Goal: Task Accomplishment & Management: Manage account settings

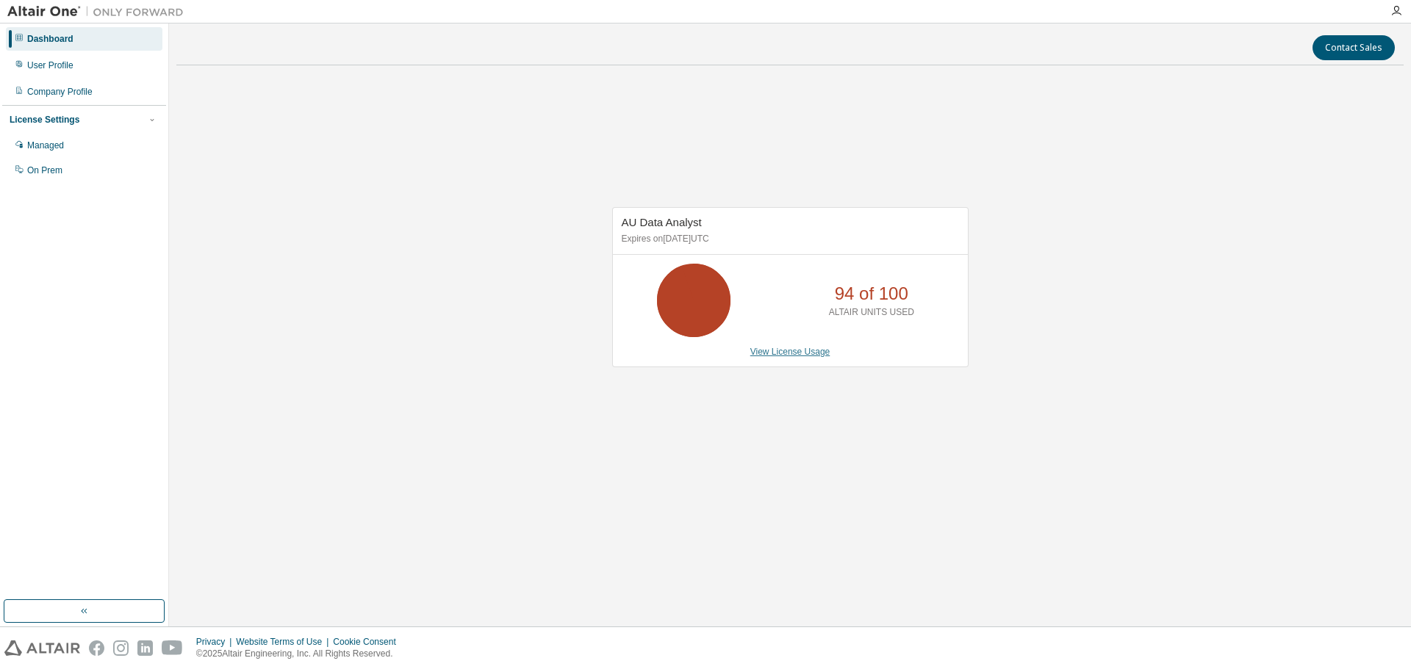
click at [813, 354] on link "View License Usage" at bounding box center [790, 352] width 80 height 10
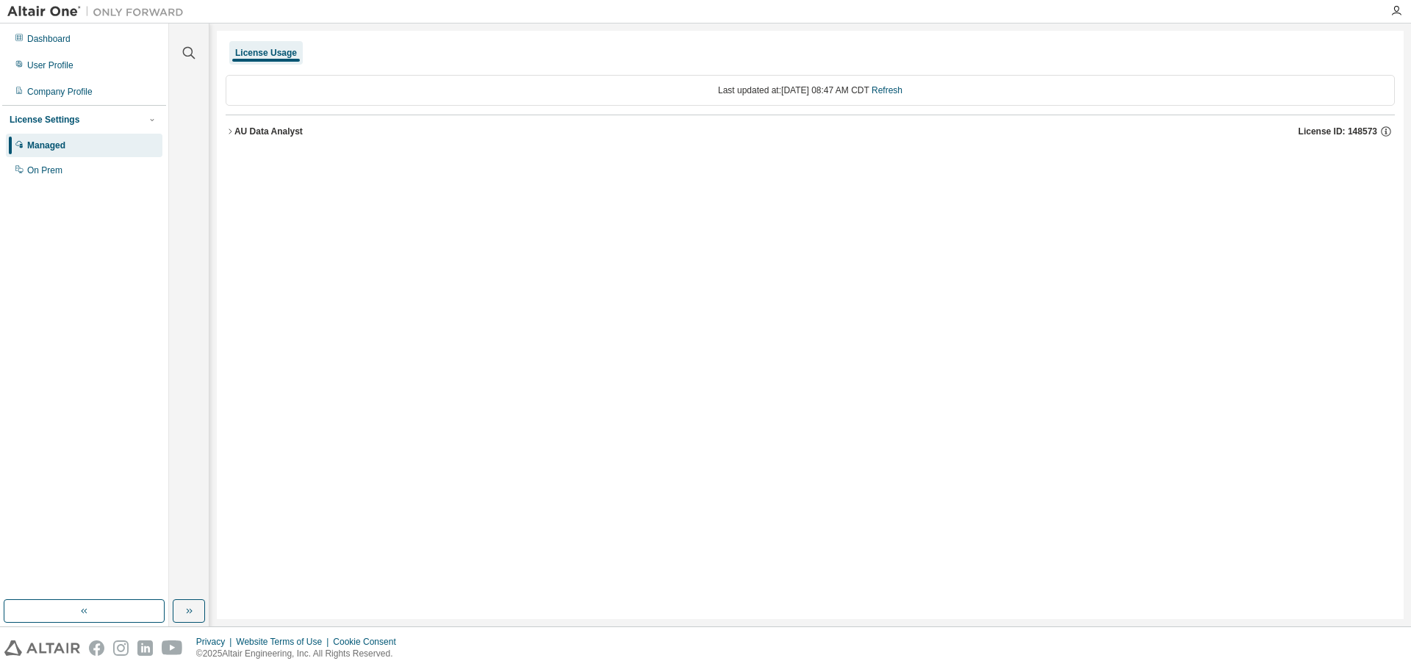
click at [233, 129] on icon "button" at bounding box center [230, 131] width 9 height 9
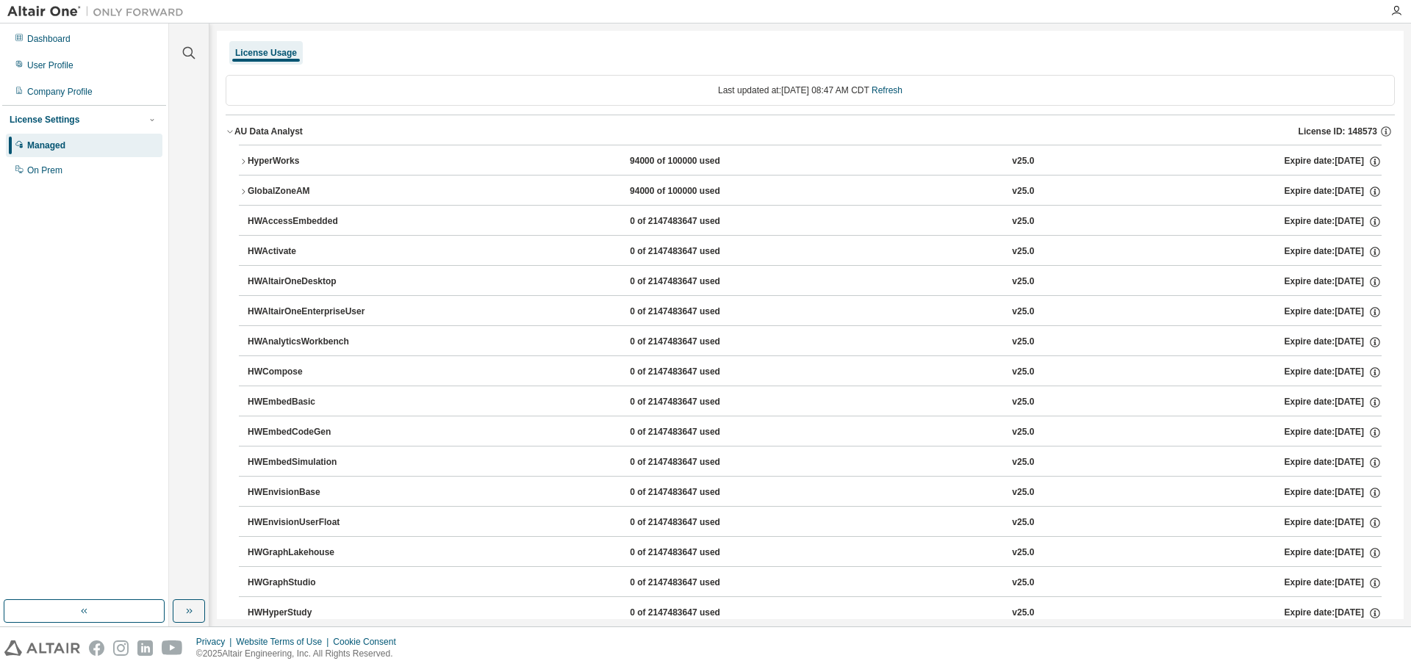
click at [242, 190] on icon "button" at bounding box center [243, 191] width 9 height 9
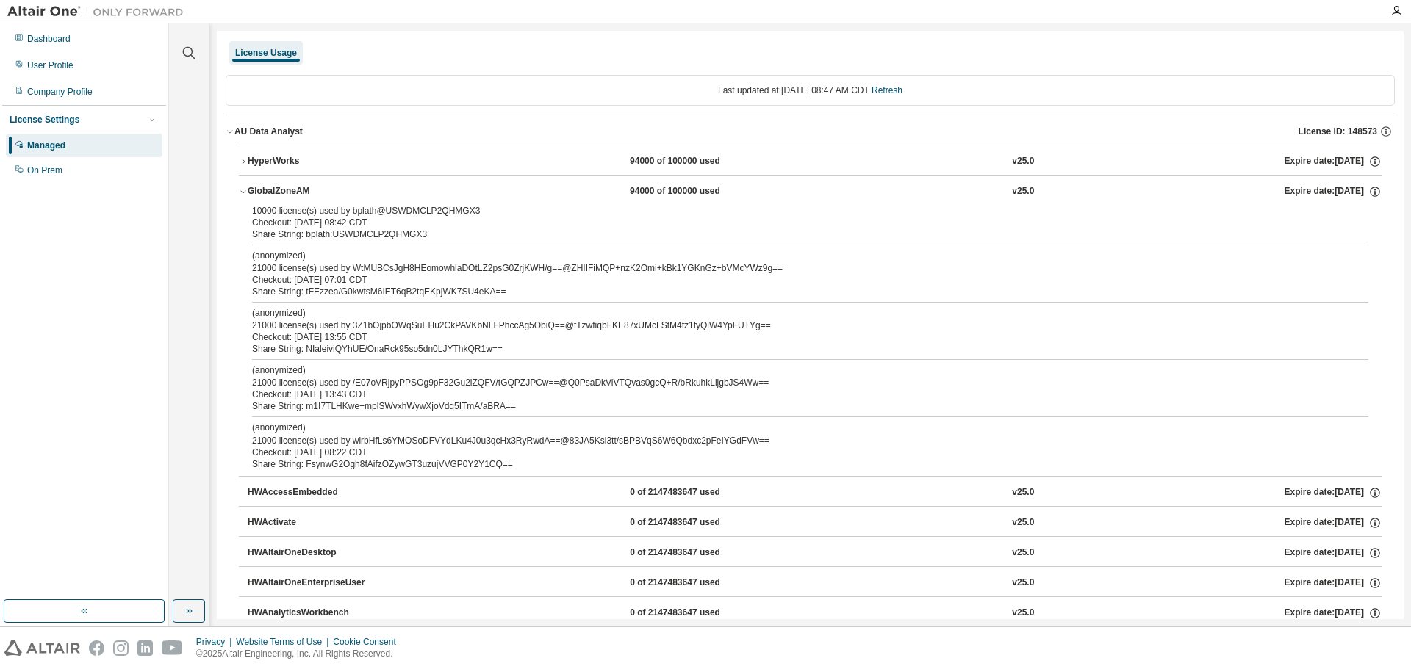
click at [495, 341] on div "Checkout: [DATE] 13:55 CDT" at bounding box center [792, 337] width 1081 height 12
click at [500, 395] on div "Checkout: [DATE] 13:43 CDT" at bounding box center [792, 395] width 1081 height 12
click at [902, 86] on link "Refresh" at bounding box center [886, 90] width 31 height 10
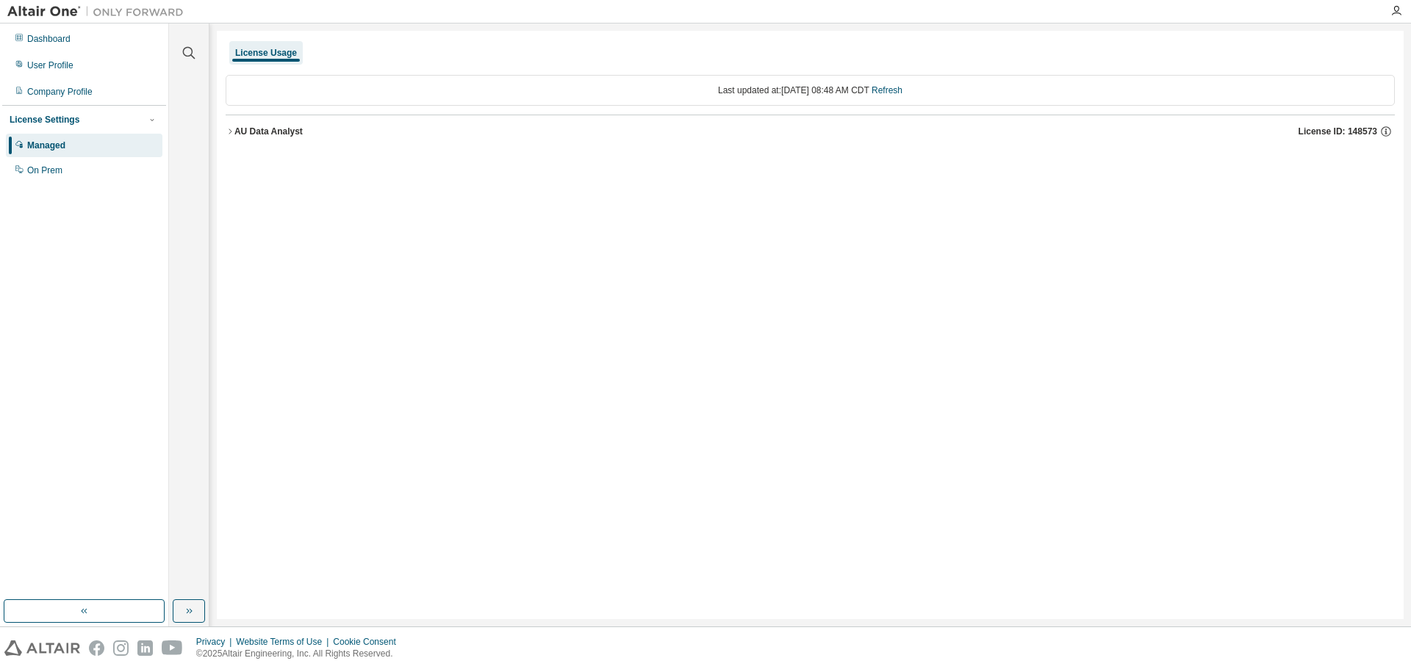
click at [228, 134] on icon "button" at bounding box center [230, 131] width 9 height 9
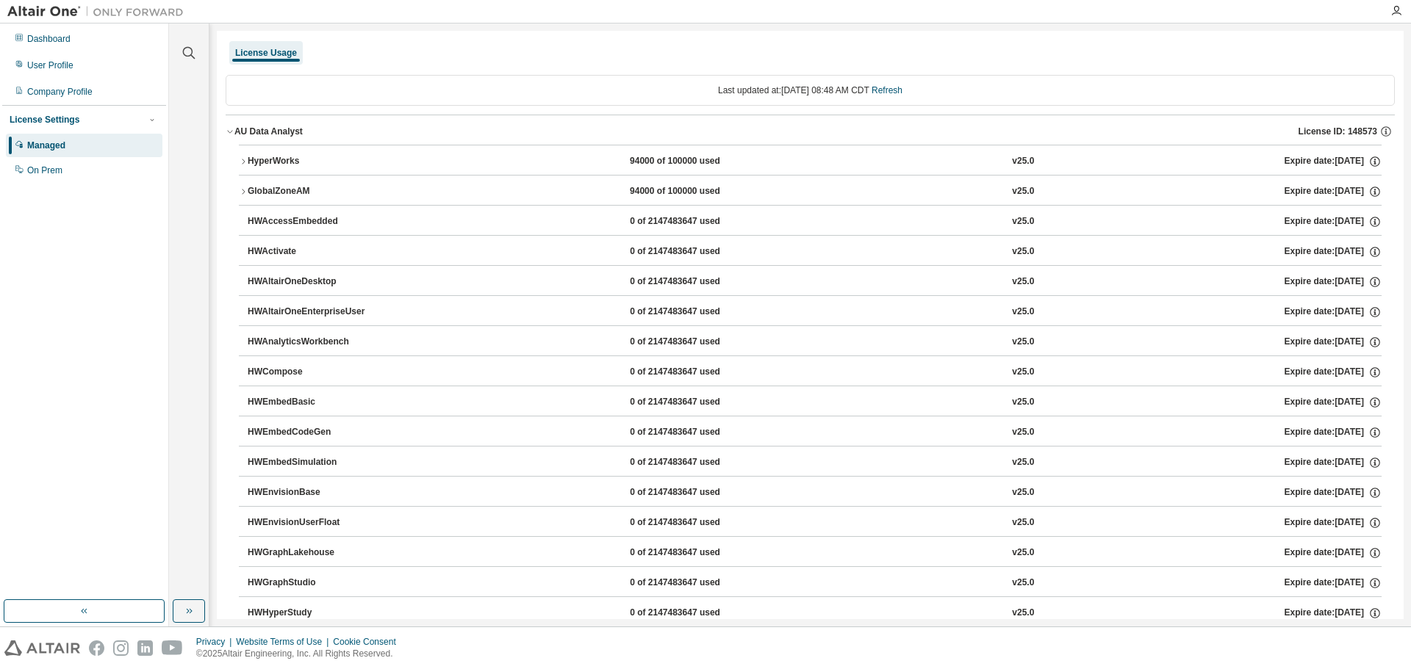
click at [241, 195] on icon "button" at bounding box center [243, 191] width 9 height 9
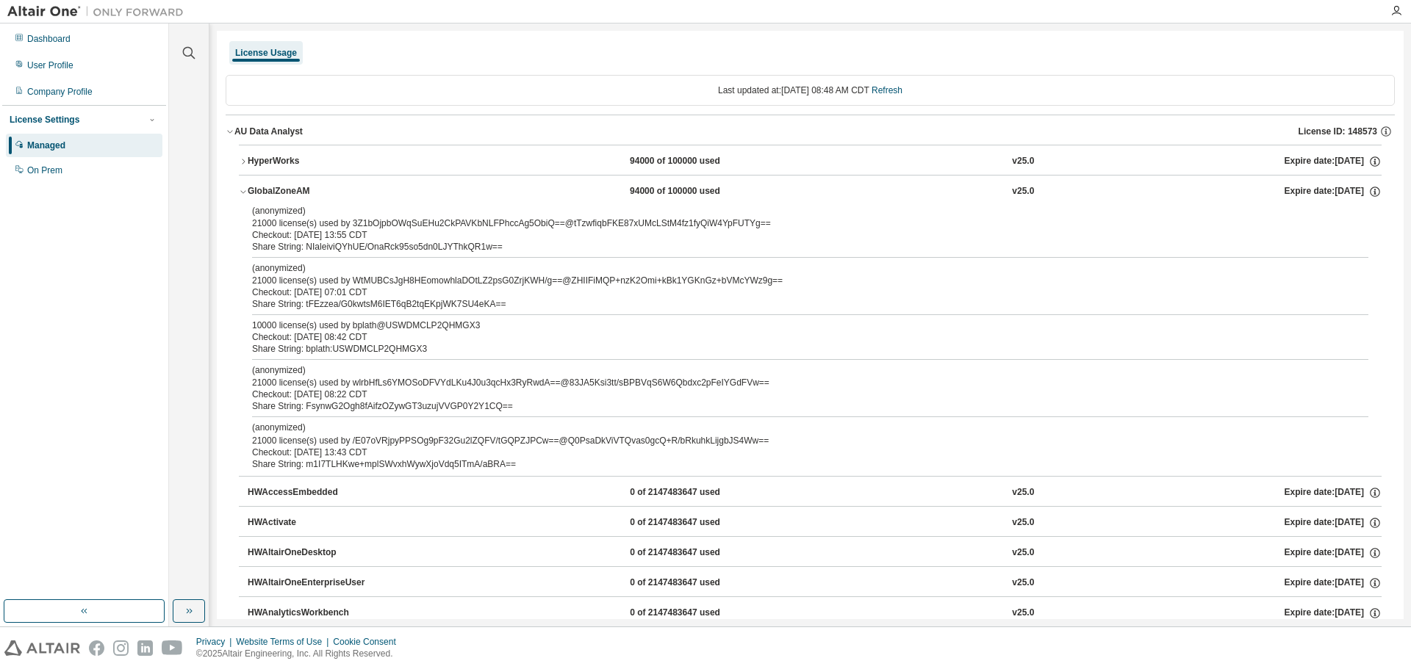
click at [437, 339] on div "Checkout: [DATE] 08:42 CDT" at bounding box center [792, 337] width 1081 height 12
click at [902, 93] on link "Refresh" at bounding box center [886, 90] width 31 height 10
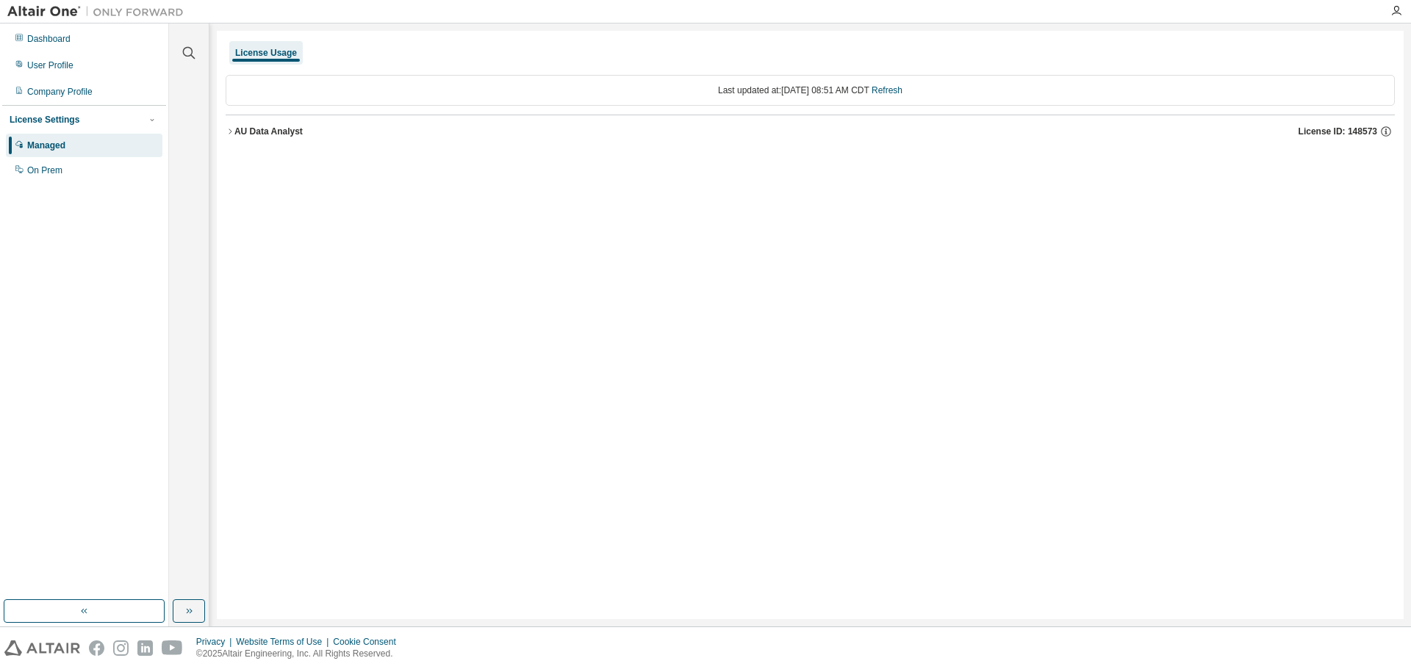
click at [226, 132] on icon "button" at bounding box center [230, 131] width 9 height 9
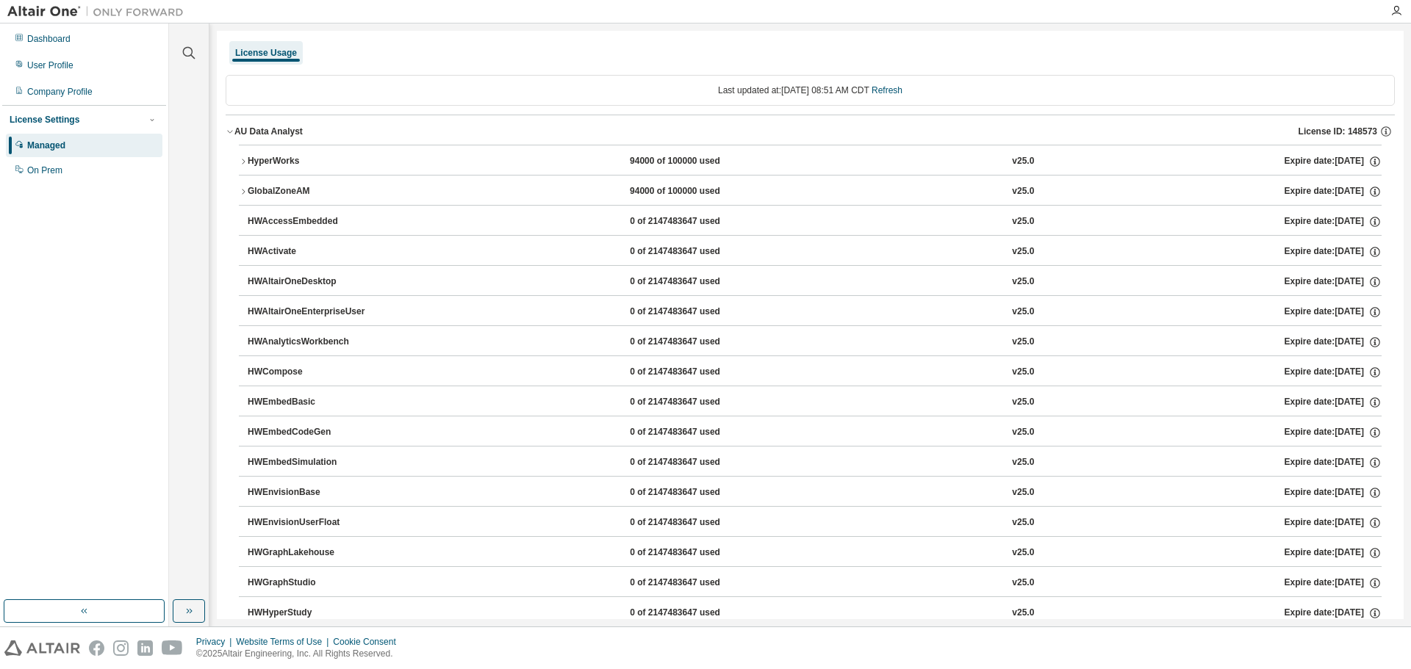
click at [245, 188] on icon "button" at bounding box center [243, 191] width 9 height 9
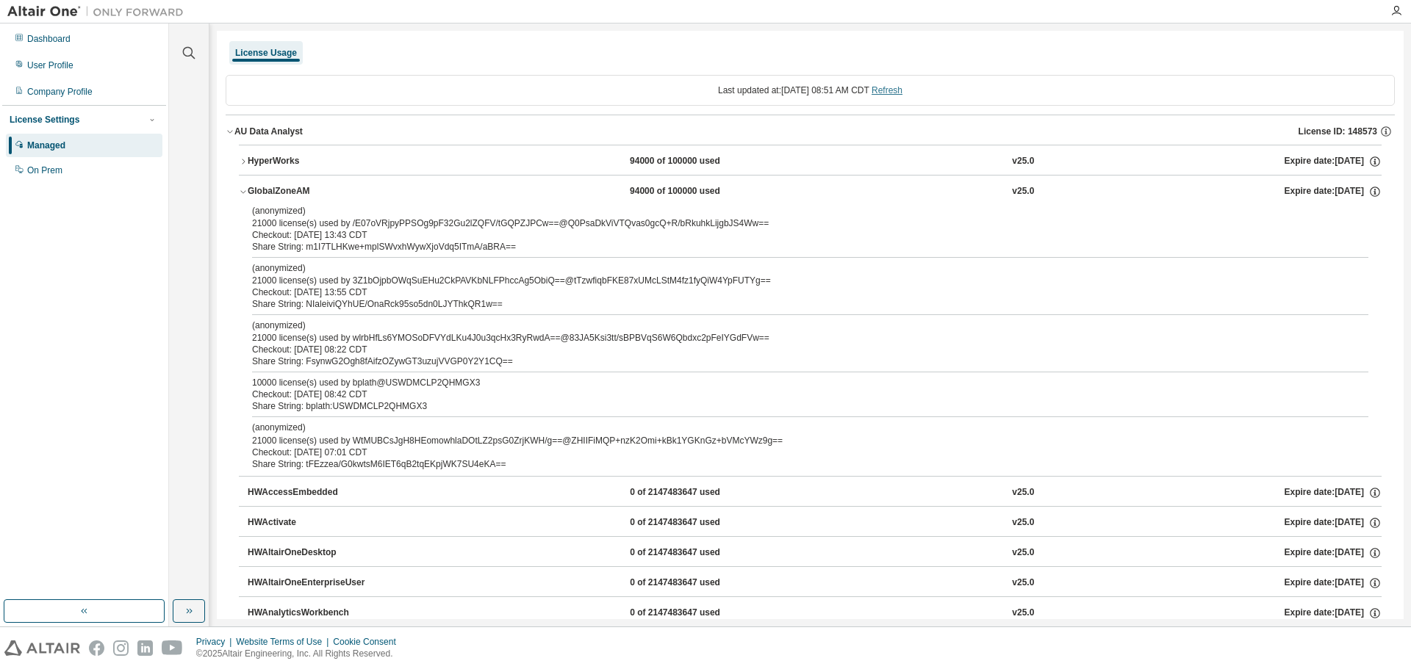
click at [899, 92] on link "Refresh" at bounding box center [886, 90] width 31 height 10
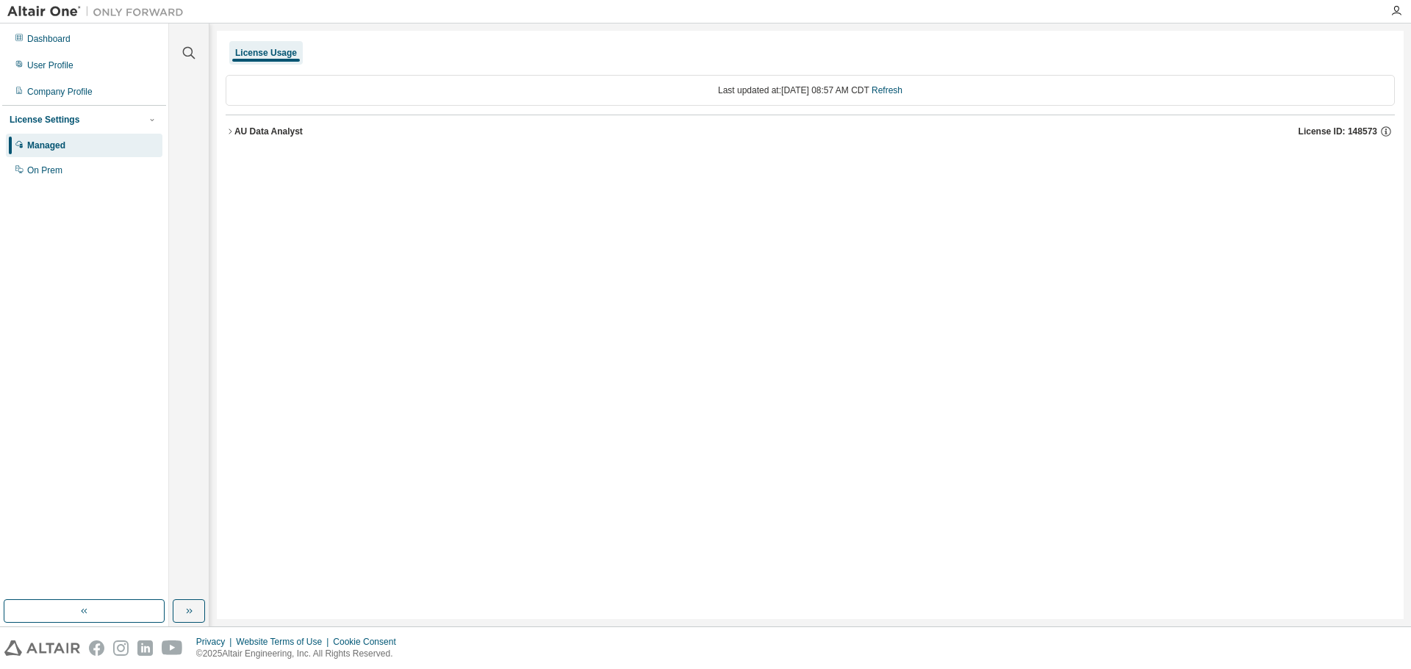
click at [233, 133] on icon "button" at bounding box center [230, 131] width 9 height 9
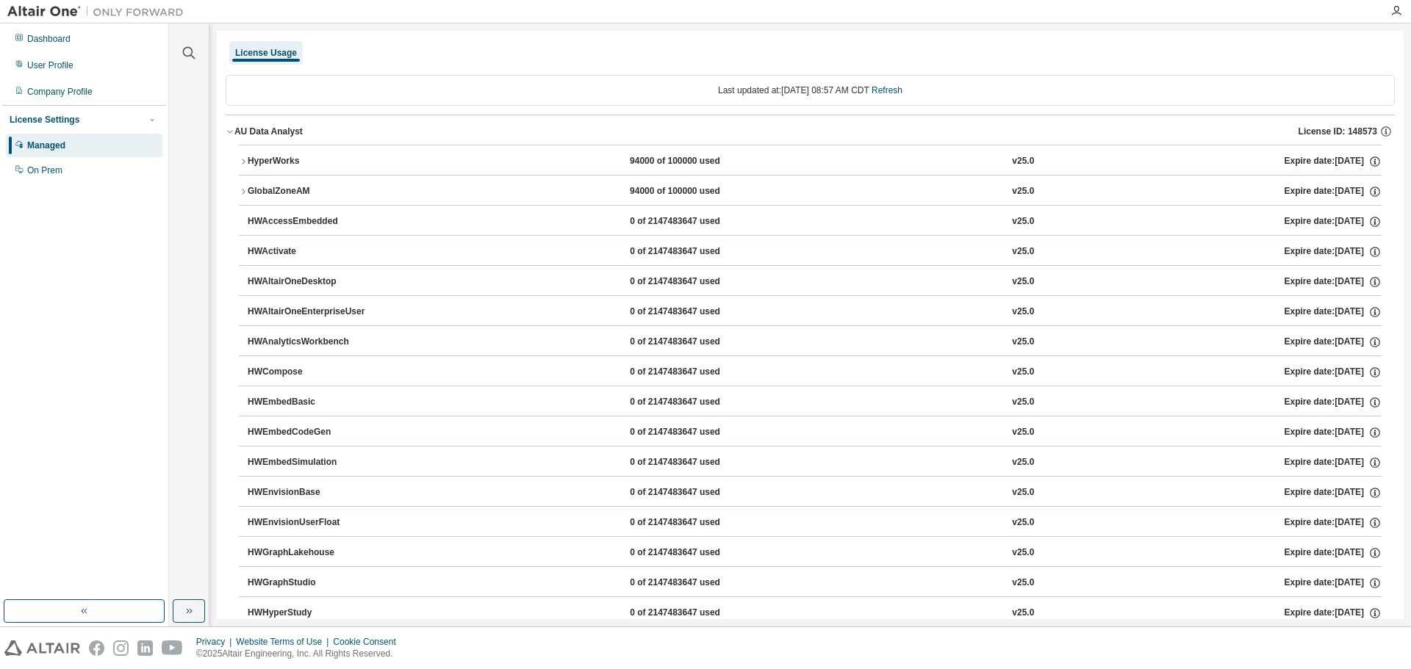
click at [241, 194] on icon "button" at bounding box center [243, 191] width 9 height 9
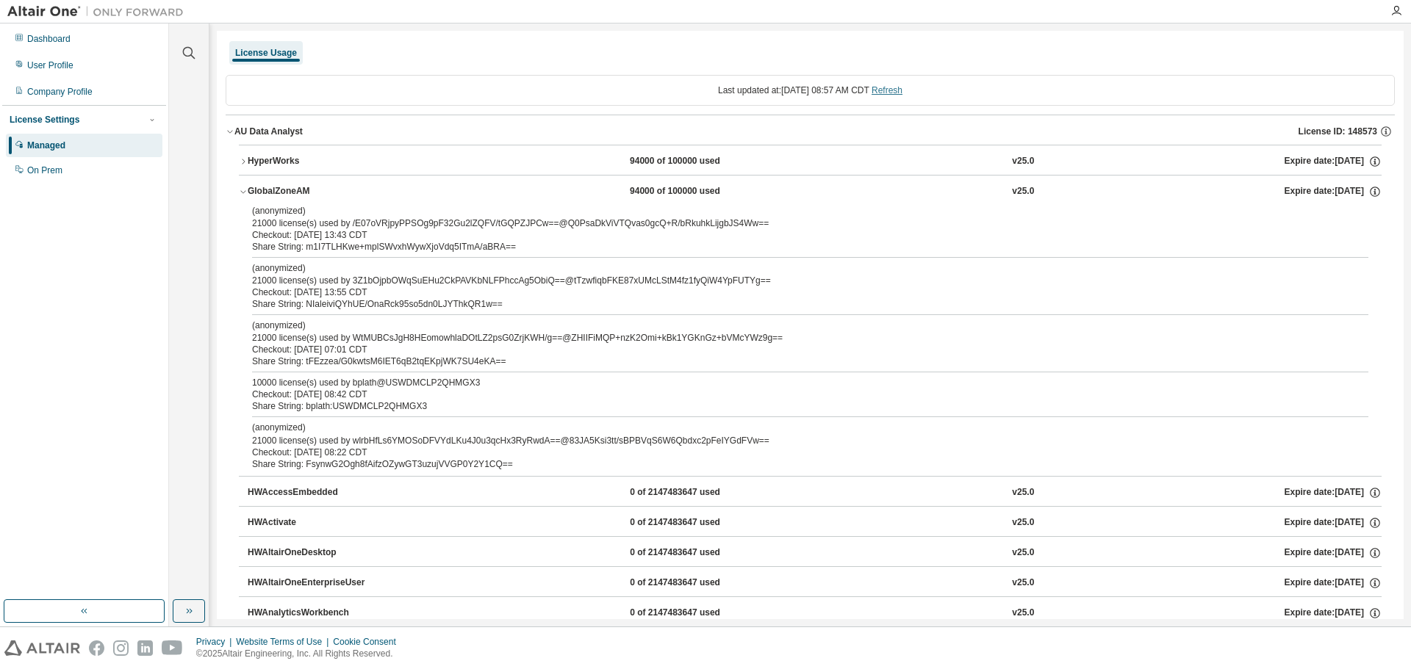
click at [902, 90] on link "Refresh" at bounding box center [886, 90] width 31 height 10
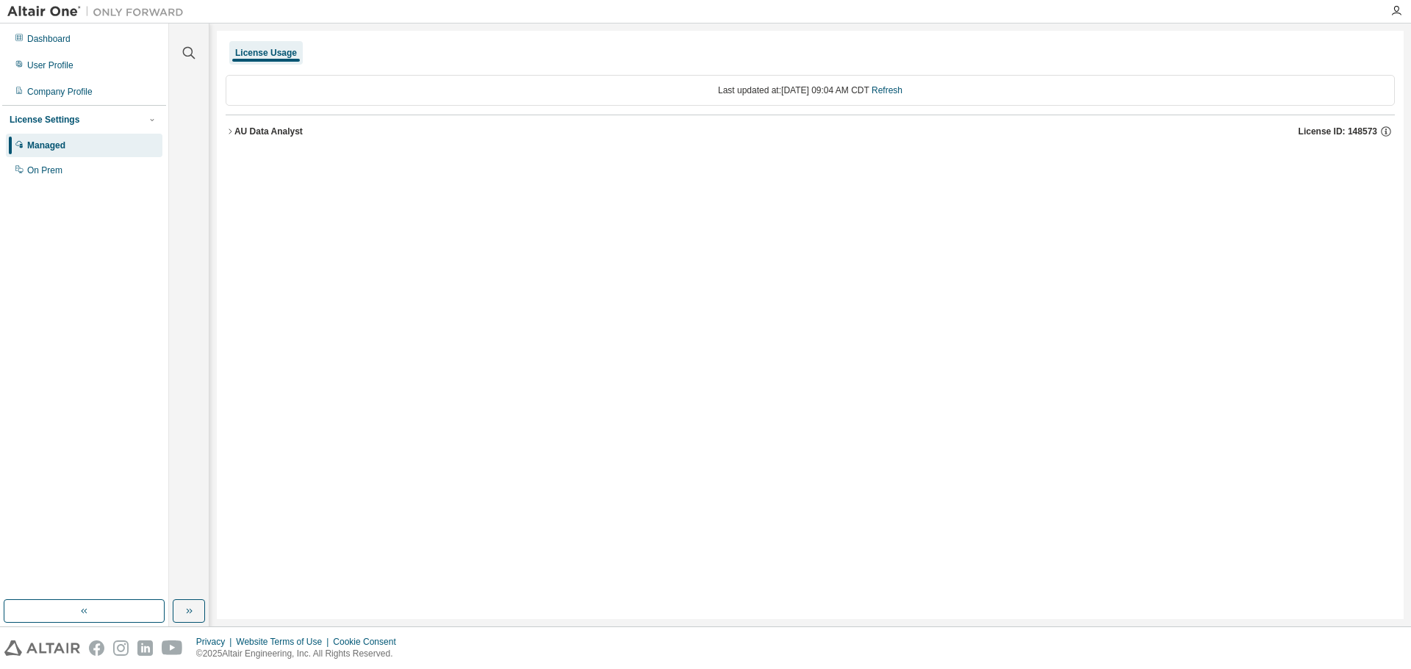
click at [230, 132] on icon "button" at bounding box center [230, 131] width 9 height 9
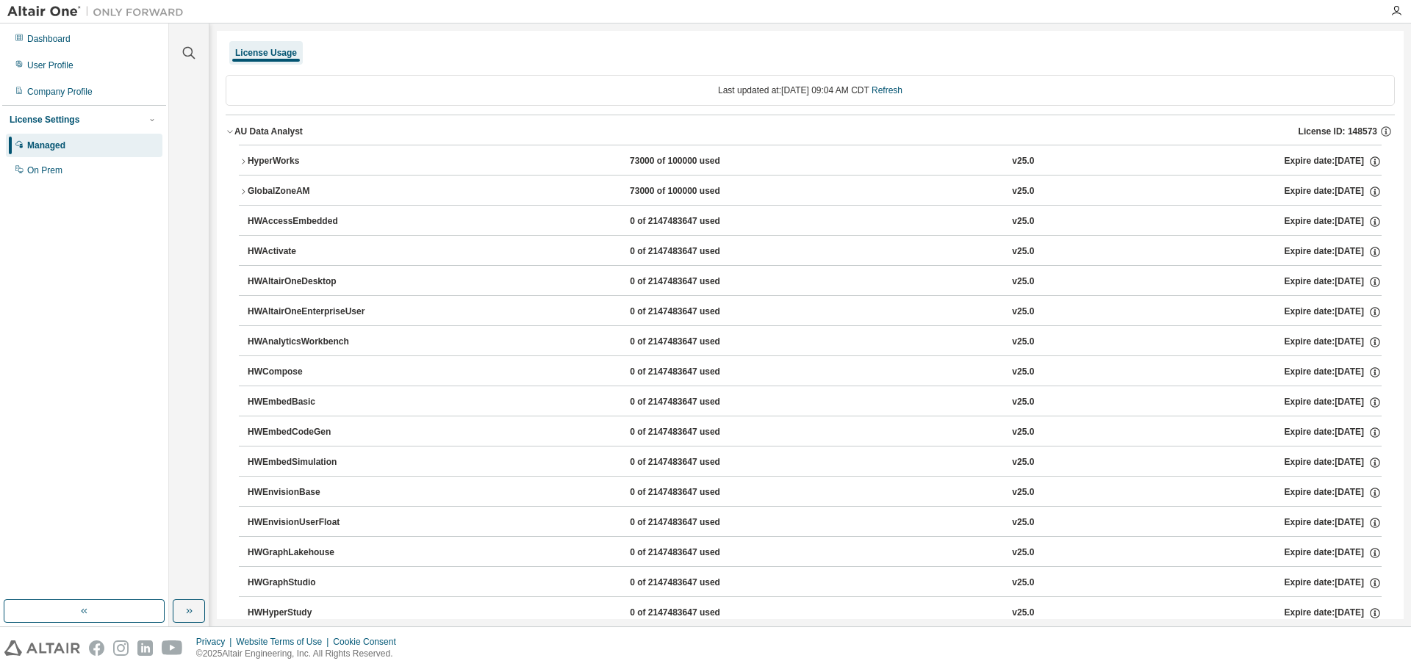
click at [241, 187] on icon "button" at bounding box center [243, 191] width 9 height 9
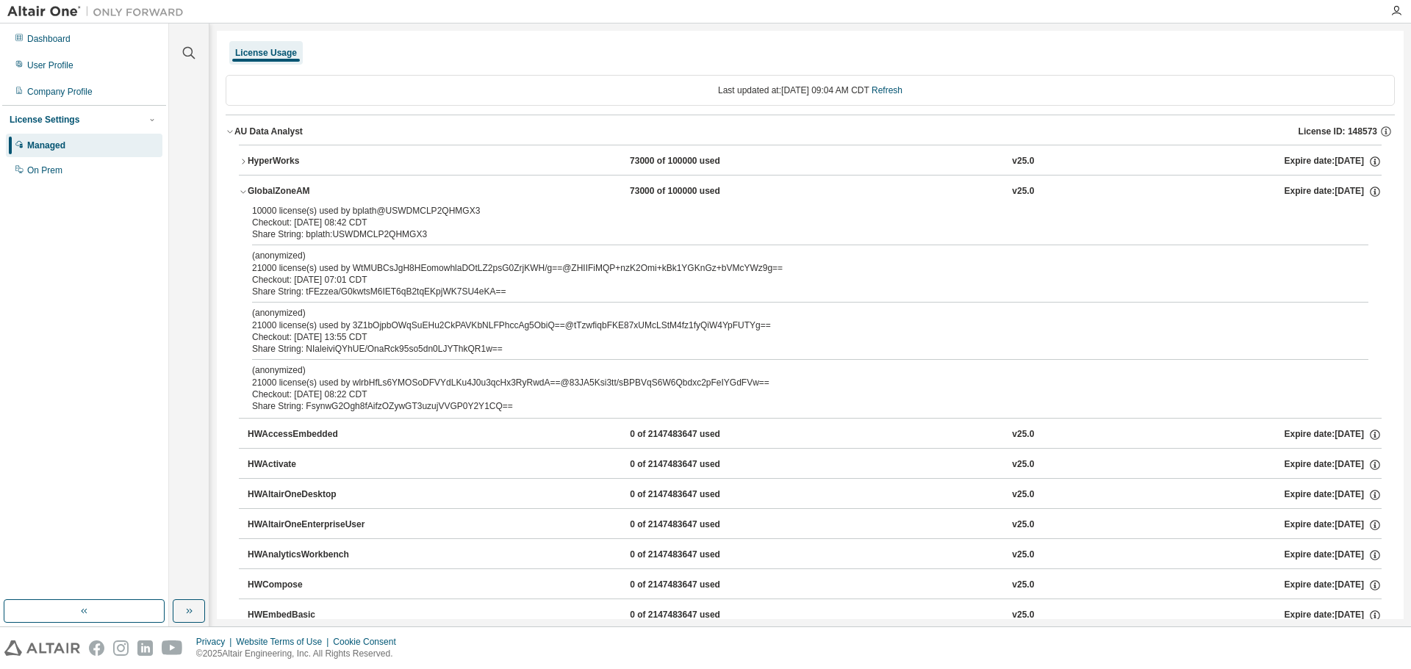
click at [273, 230] on div "Share String: bplath:USWDMCLP2QHMGX3" at bounding box center [792, 235] width 1081 height 12
click at [110, 175] on div "On Prem" at bounding box center [84, 171] width 157 height 24
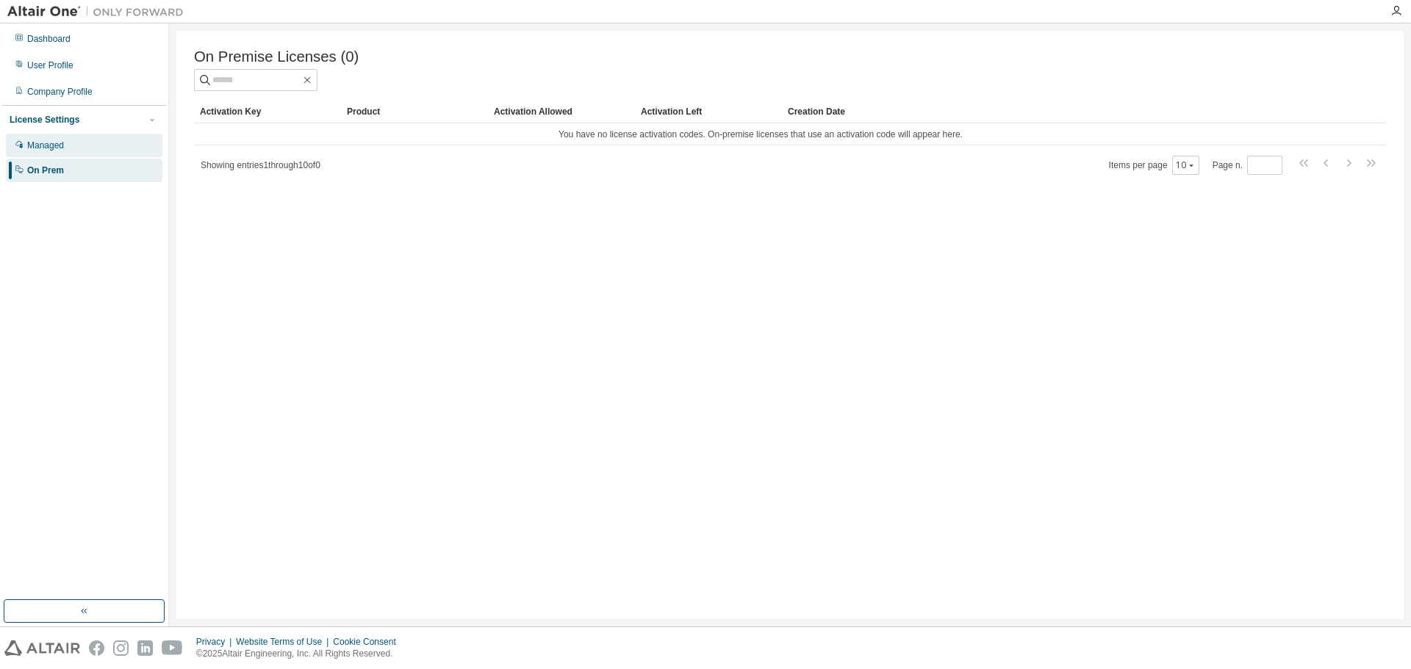
click at [87, 147] on div "Managed" at bounding box center [84, 146] width 157 height 24
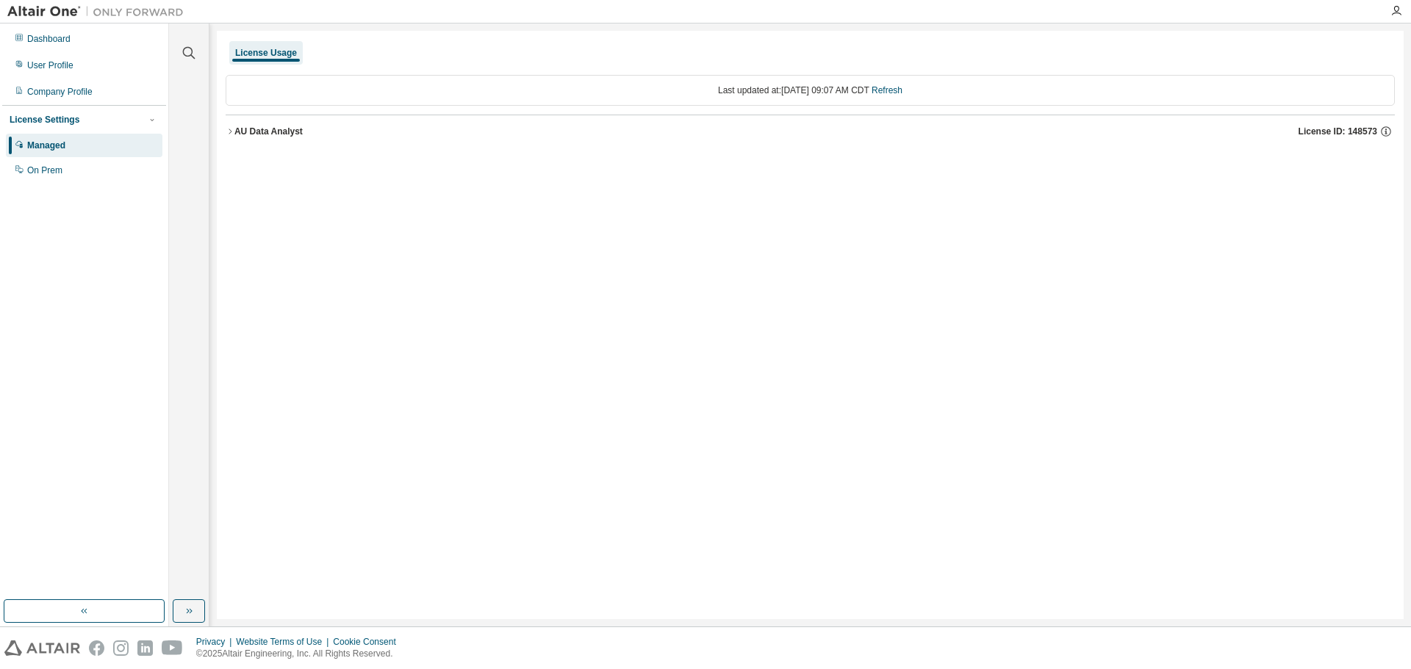
click at [229, 134] on icon "button" at bounding box center [230, 131] width 9 height 9
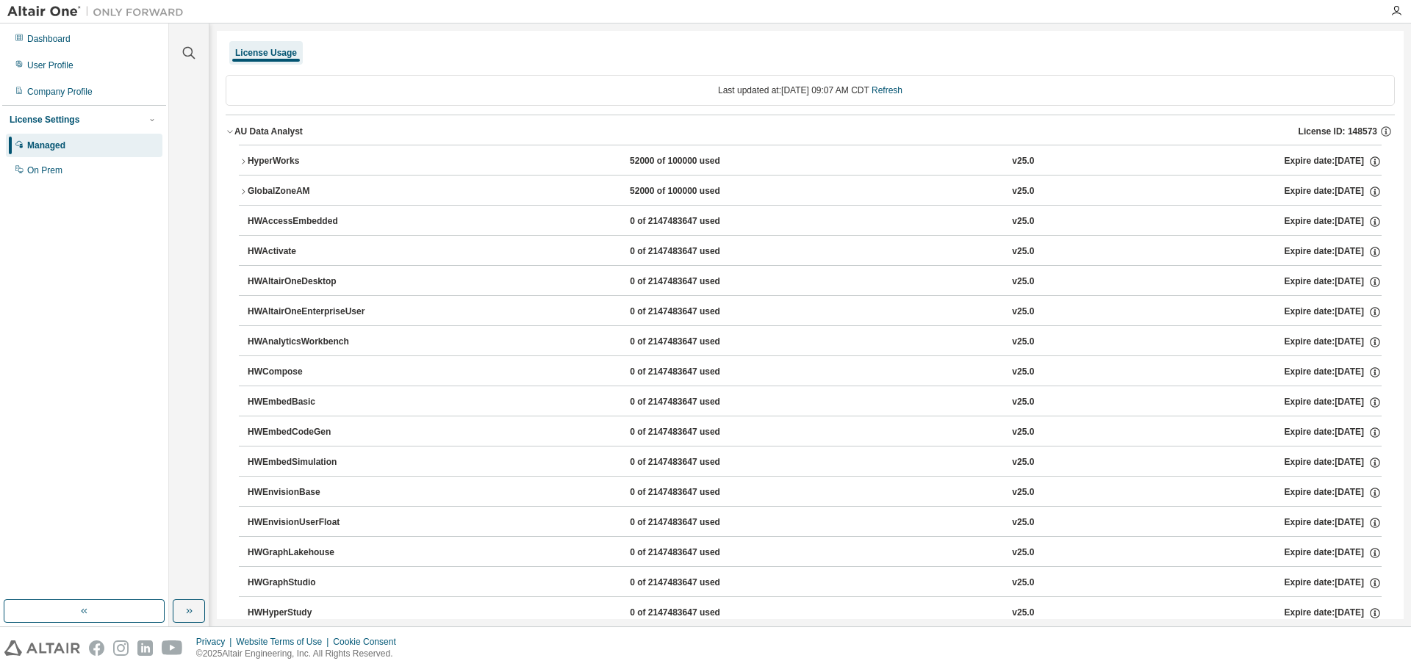
click at [242, 190] on icon "button" at bounding box center [243, 191] width 9 height 9
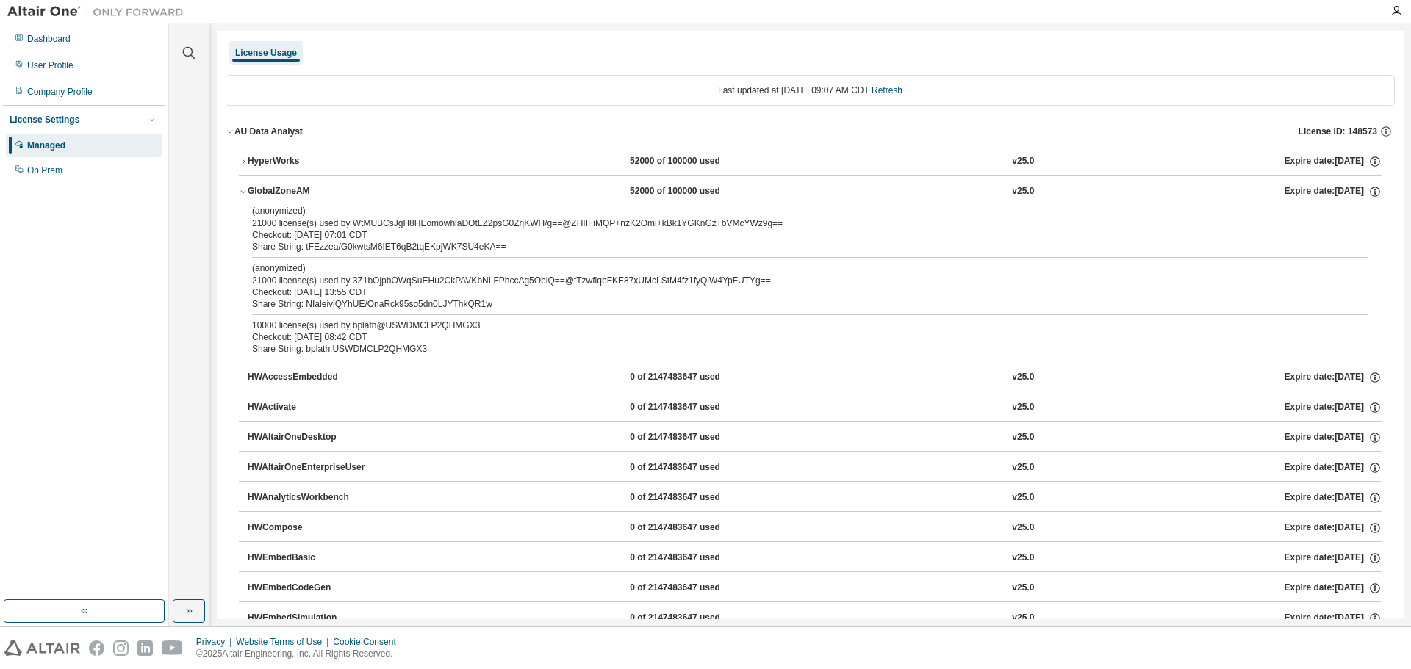
click at [485, 337] on div "Checkout: [DATE] 08:42 CDT" at bounding box center [792, 337] width 1081 height 12
click at [62, 39] on div "Dashboard" at bounding box center [48, 39] width 43 height 12
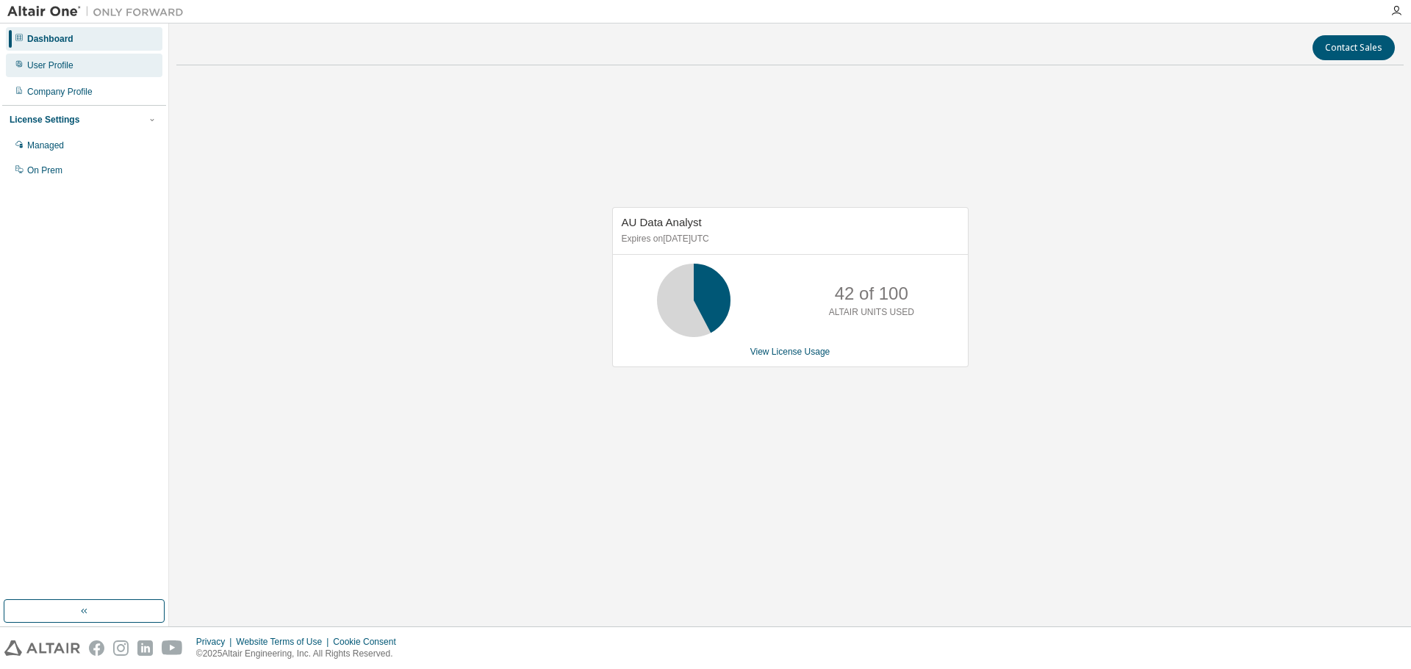
click at [66, 66] on div "User Profile" at bounding box center [50, 66] width 46 height 12
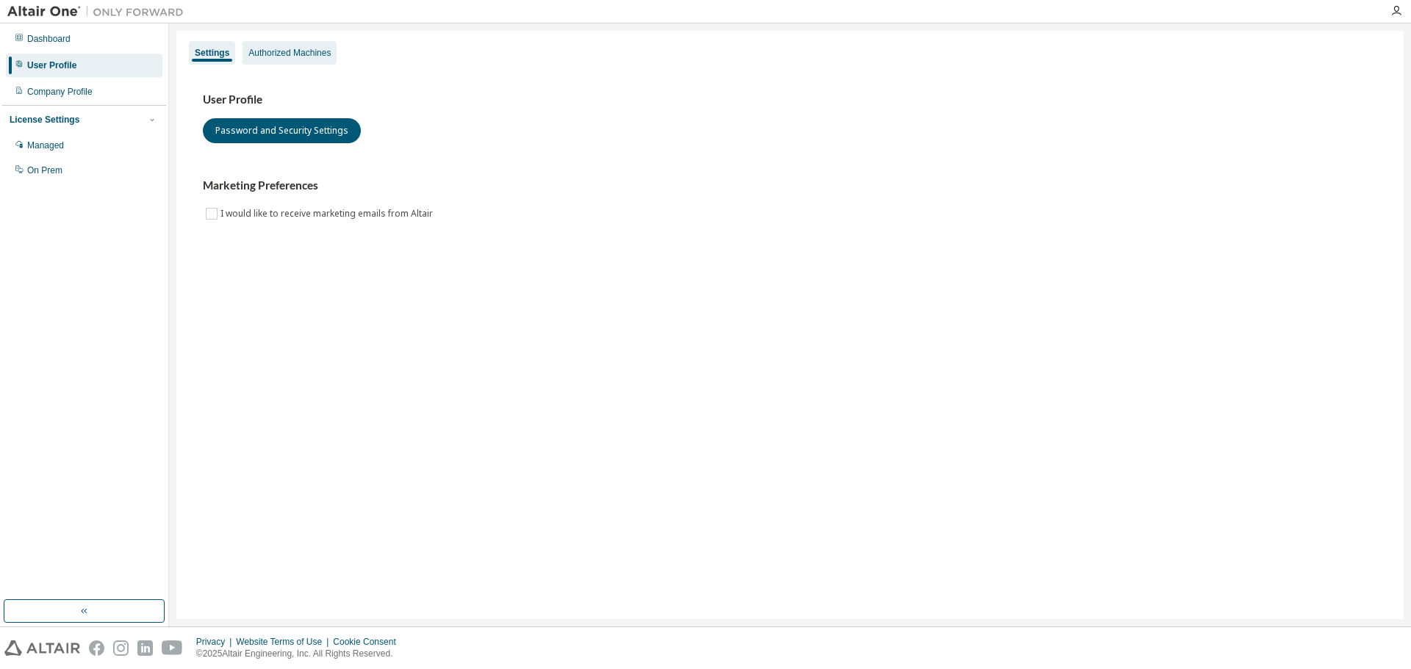
click at [304, 53] on div "Authorized Machines" at bounding box center [289, 53] width 82 height 12
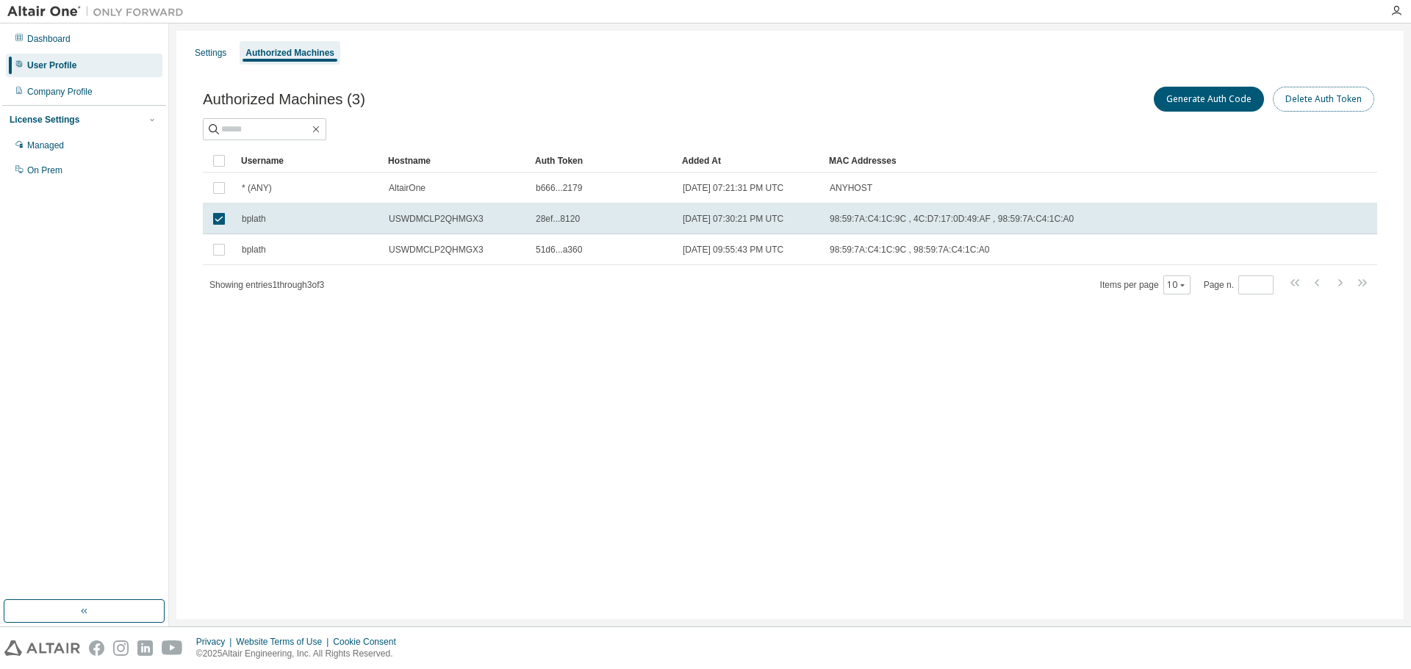
click at [1334, 103] on button "Delete Auth Token" at bounding box center [1323, 99] width 101 height 25
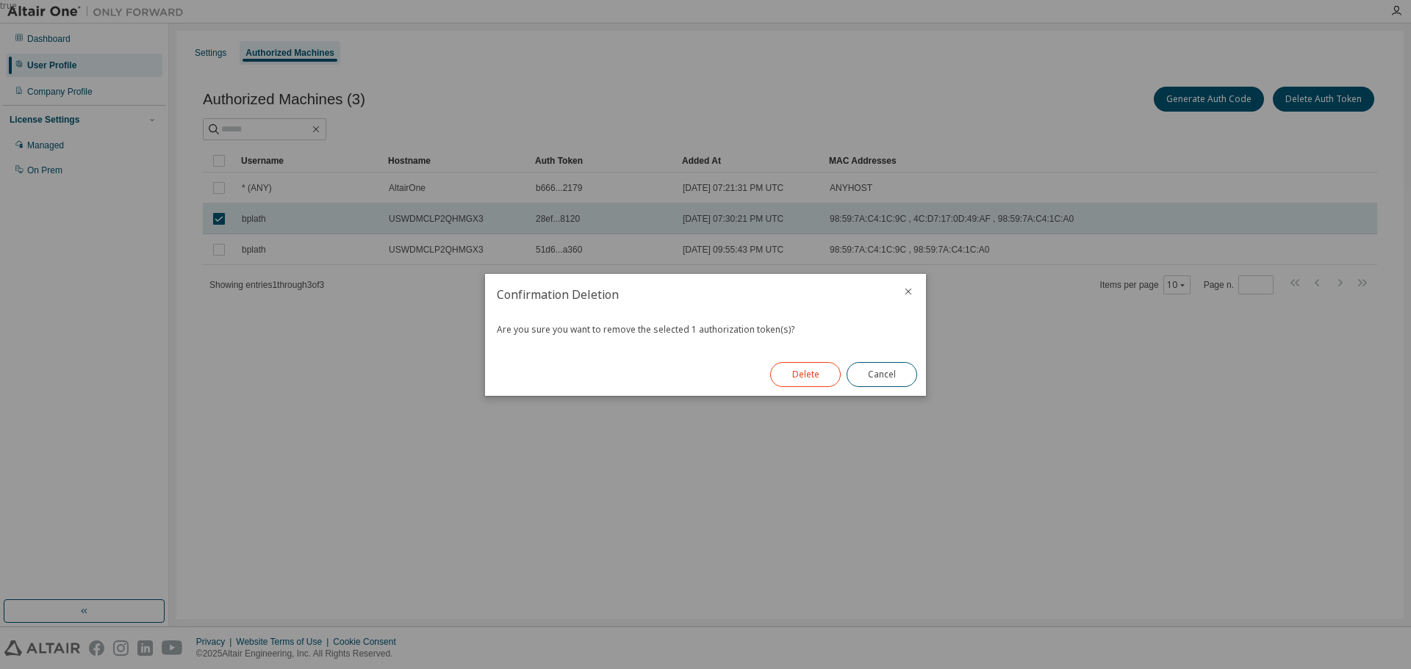
click at [805, 377] on button "Delete" at bounding box center [805, 374] width 71 height 25
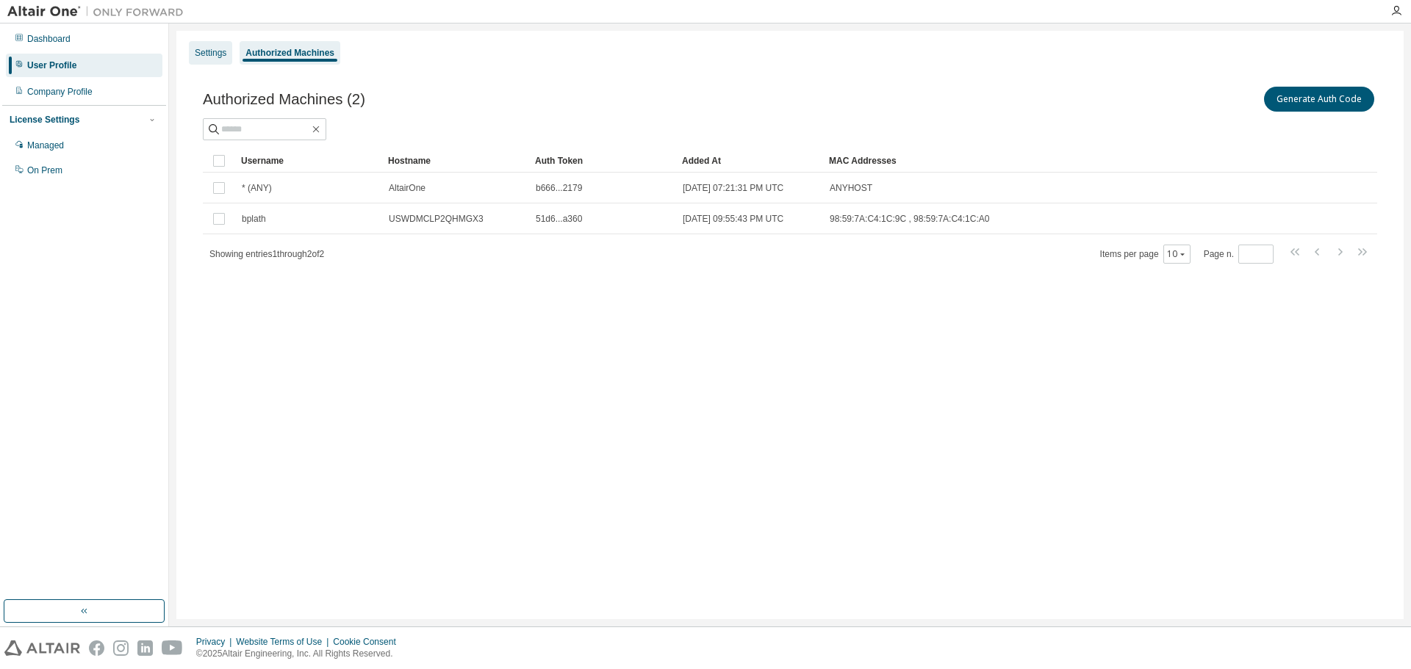
click at [217, 48] on div "Settings" at bounding box center [211, 53] width 32 height 12
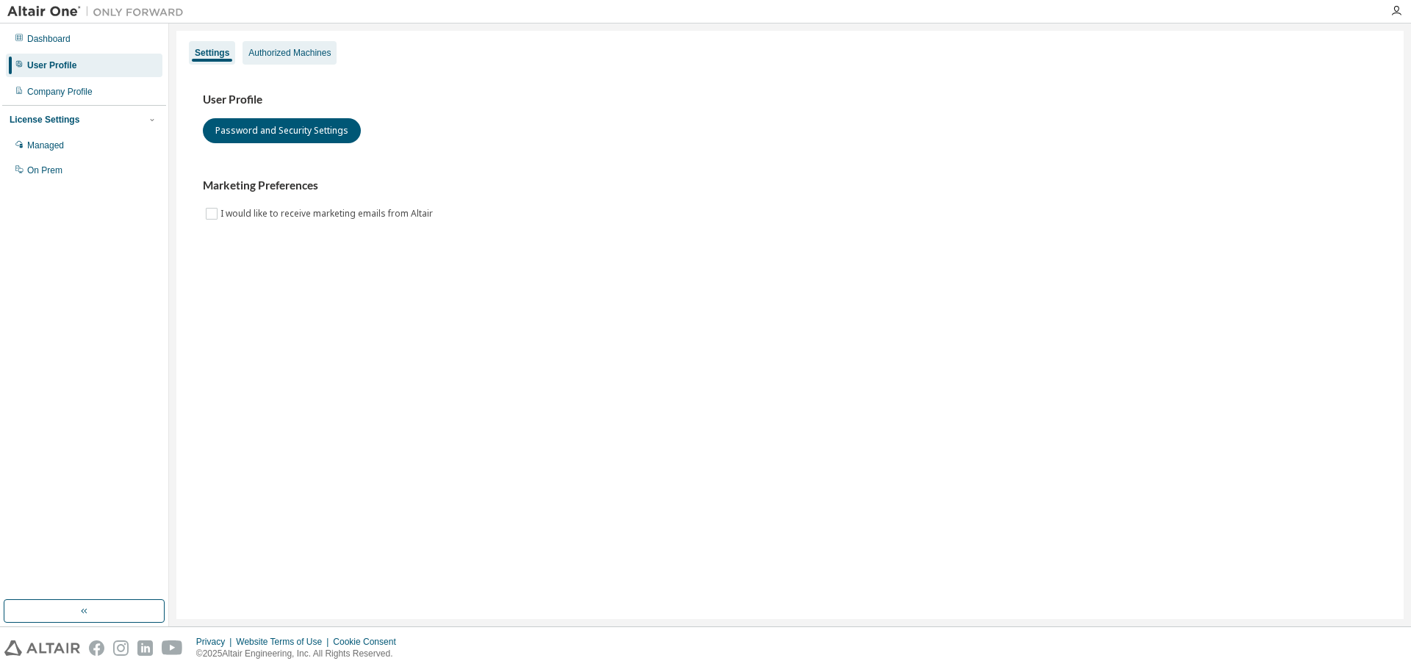
click at [269, 52] on div "Authorized Machines" at bounding box center [289, 53] width 82 height 12
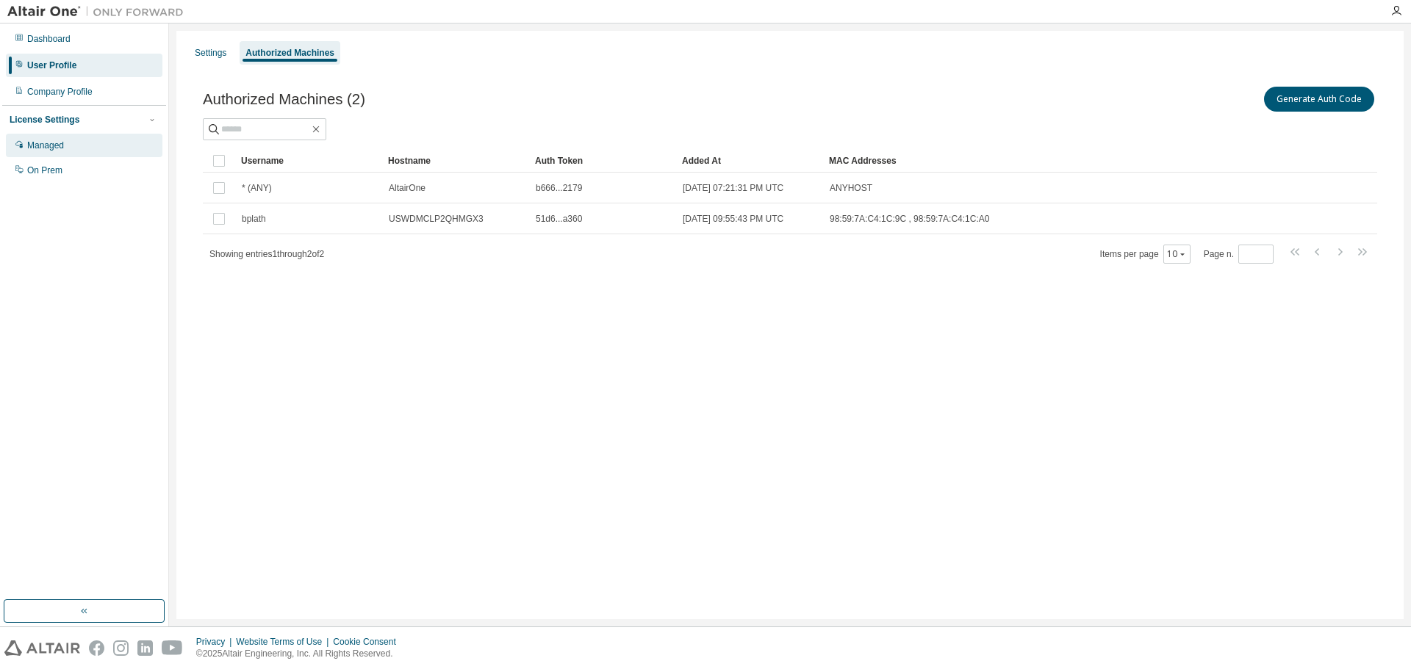
click at [55, 145] on div "Managed" at bounding box center [45, 146] width 37 height 12
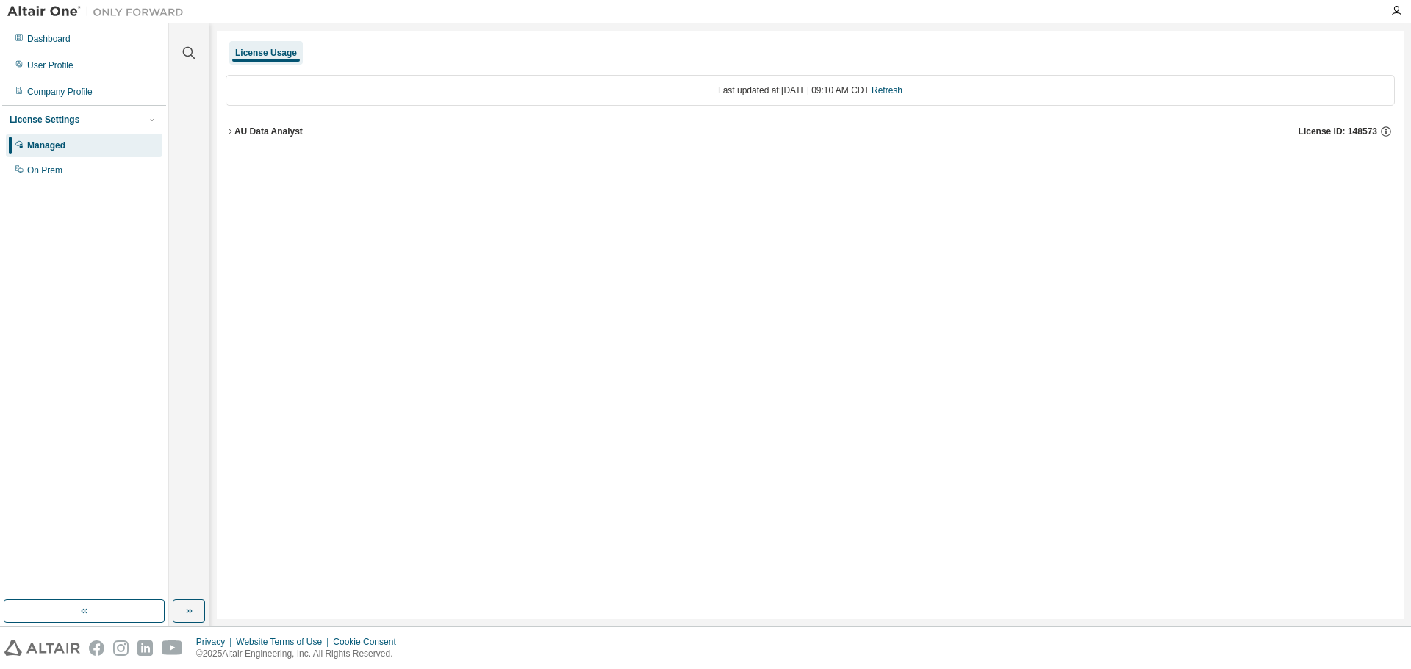
click at [231, 134] on icon "button" at bounding box center [230, 131] width 9 height 9
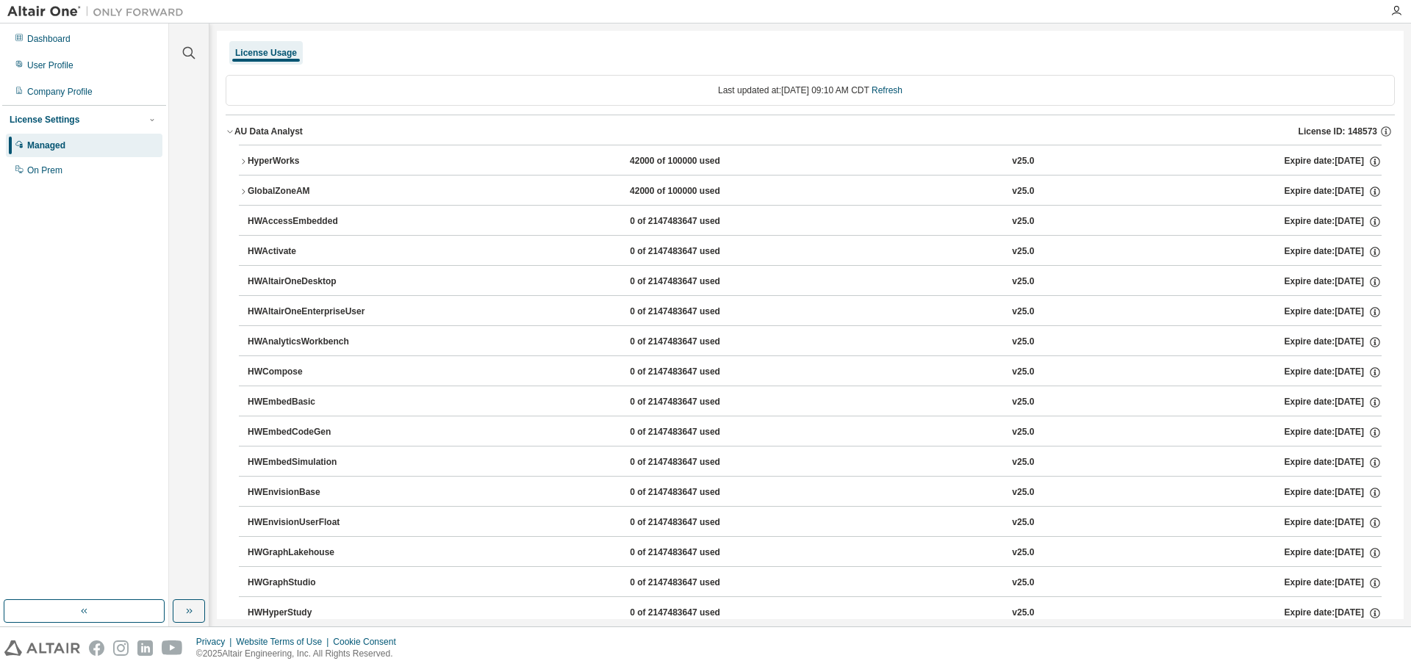
click at [242, 193] on icon "button" at bounding box center [243, 191] width 9 height 9
